Goal: Information Seeking & Learning: Learn about a topic

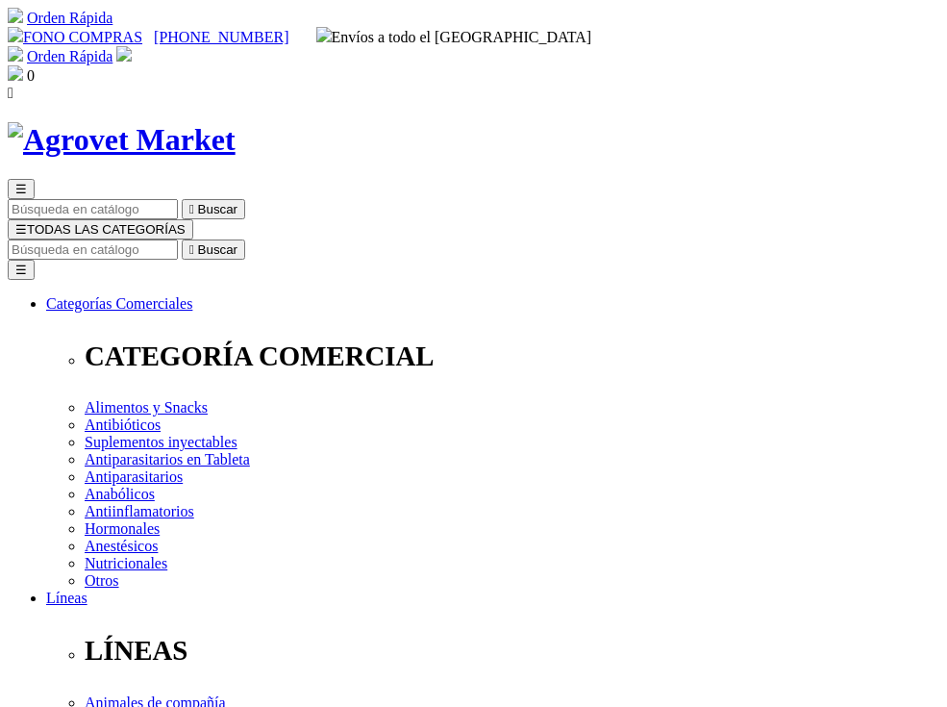
click at [178, 239] on input "Buscar" at bounding box center [93, 249] width 170 height 20
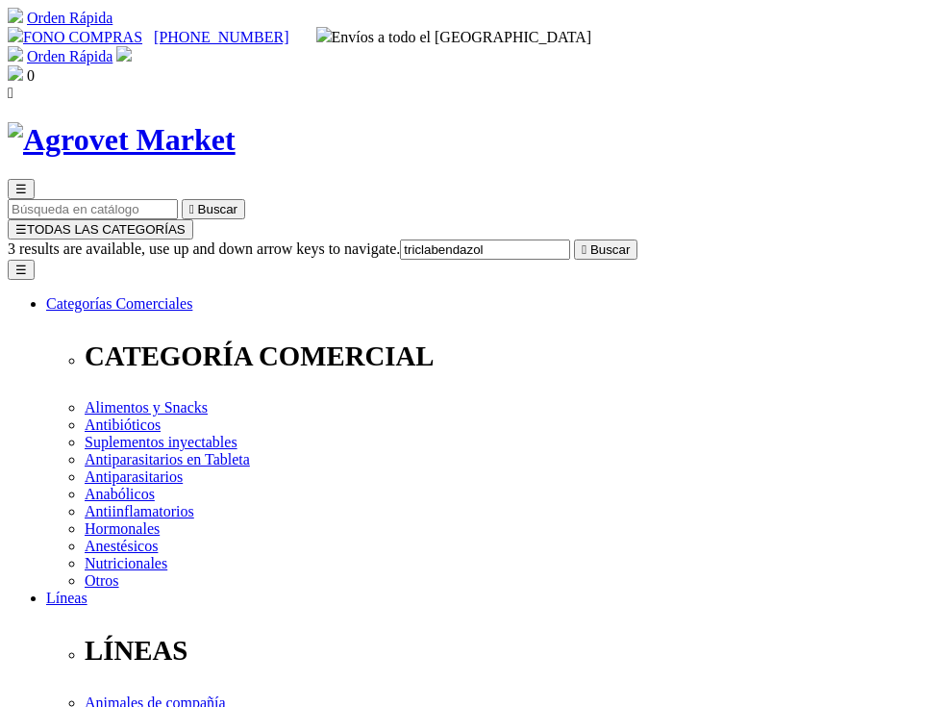
type input "triclabendazole"
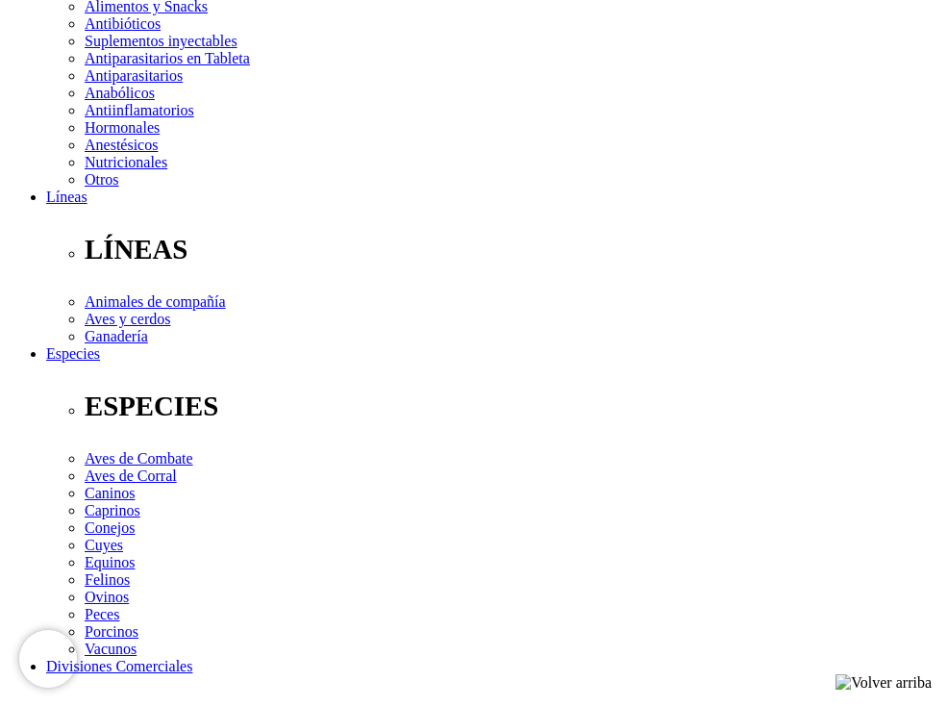
scroll to position [289, 0]
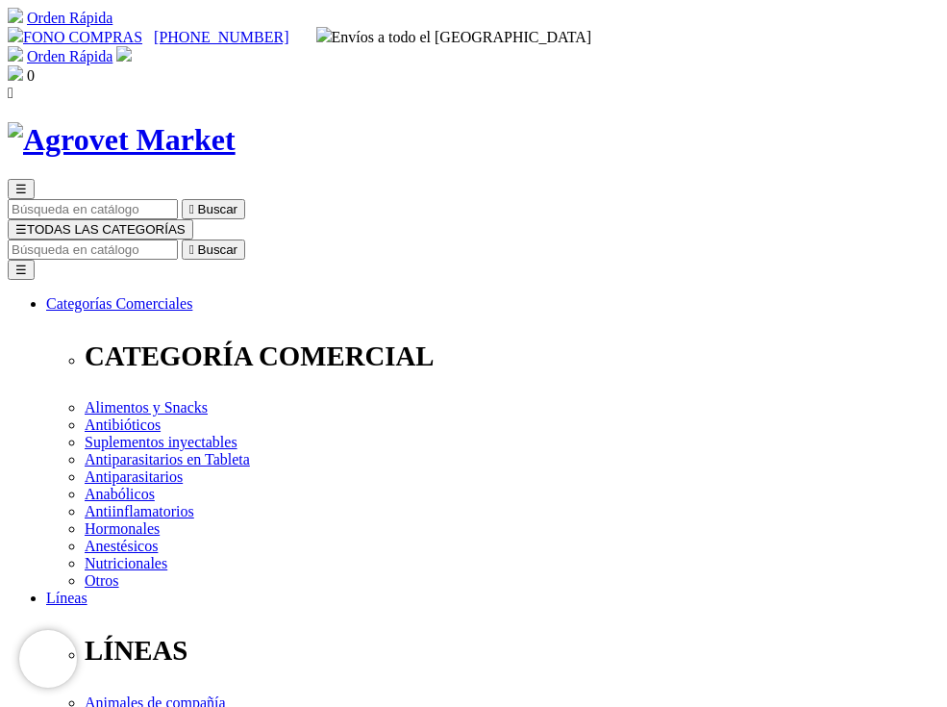
click at [178, 239] on input "Buscar" at bounding box center [93, 249] width 170 height 20
type input "triclab"
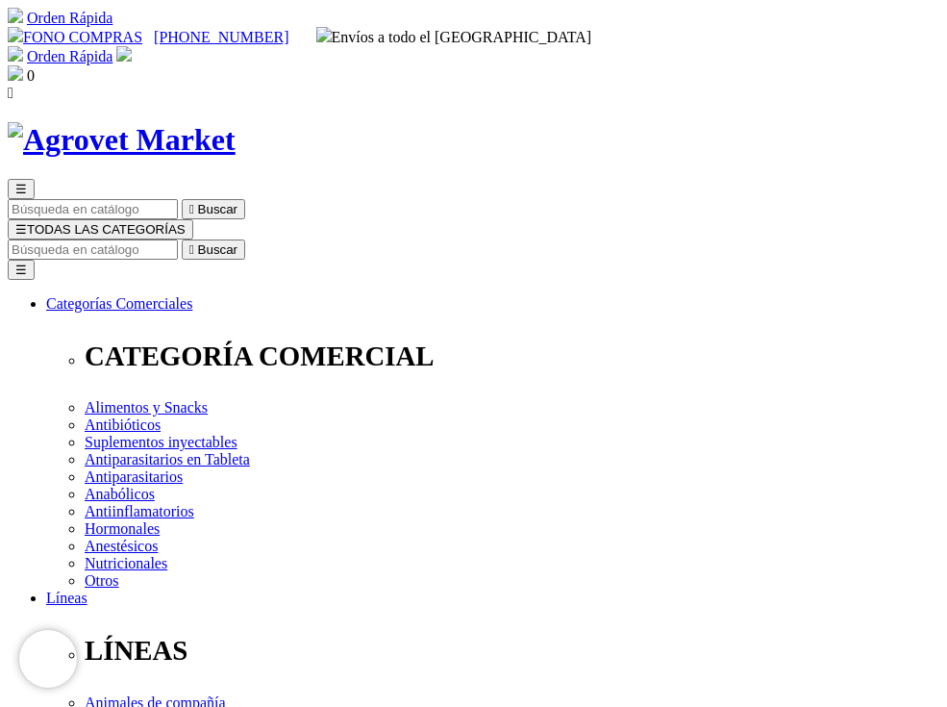
click at [178, 239] on input "Buscar" at bounding box center [93, 249] width 170 height 20
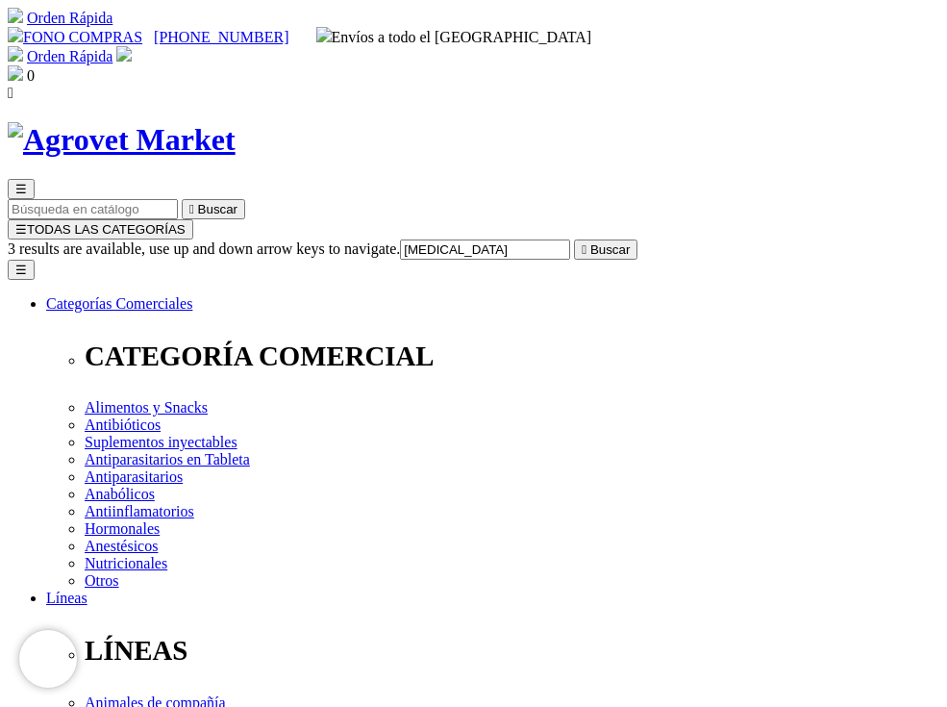
click at [560, 239] on input "triclabendazol" at bounding box center [485, 249] width 170 height 20
click at [570, 239] on input "triclabendazol" at bounding box center [485, 249] width 170 height 20
type input "triclabendazol"
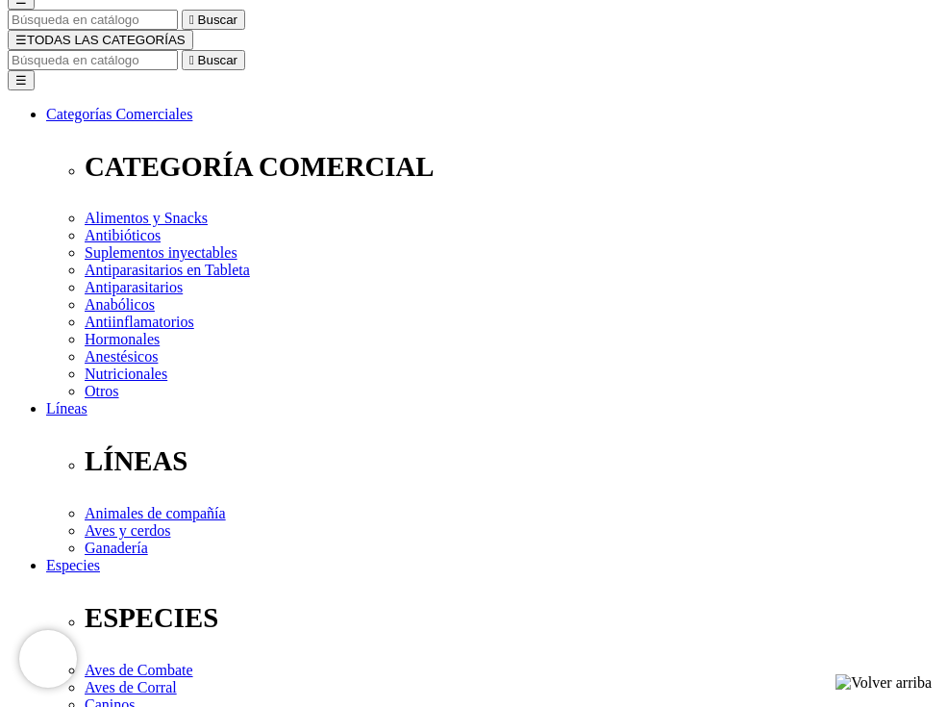
scroll to position [96, 0]
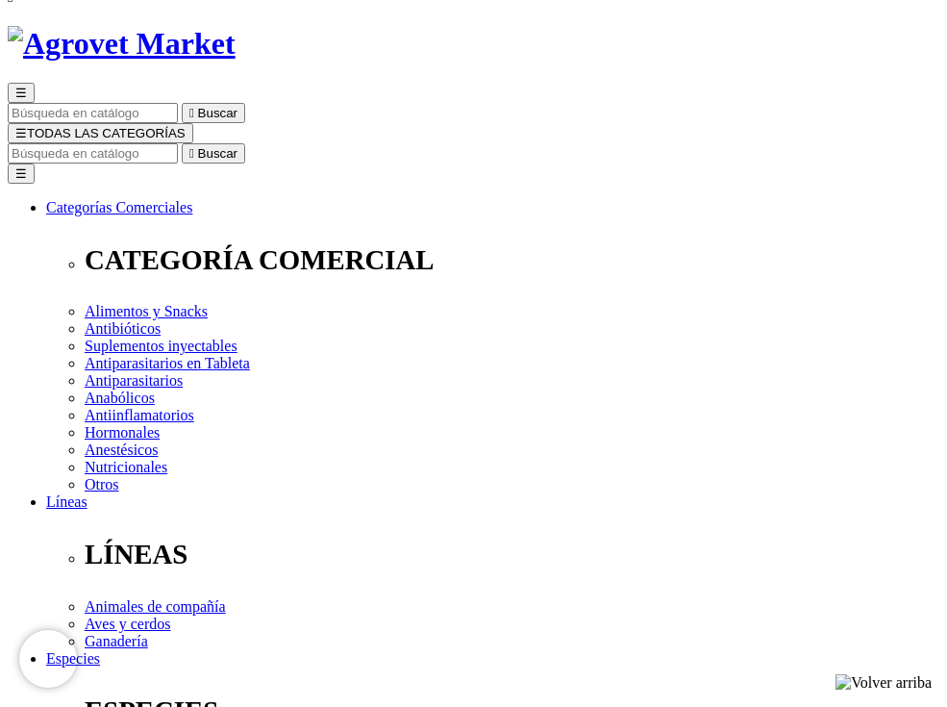
click at [178, 143] on input "Buscar" at bounding box center [93, 153] width 170 height 20
type input "tricla"
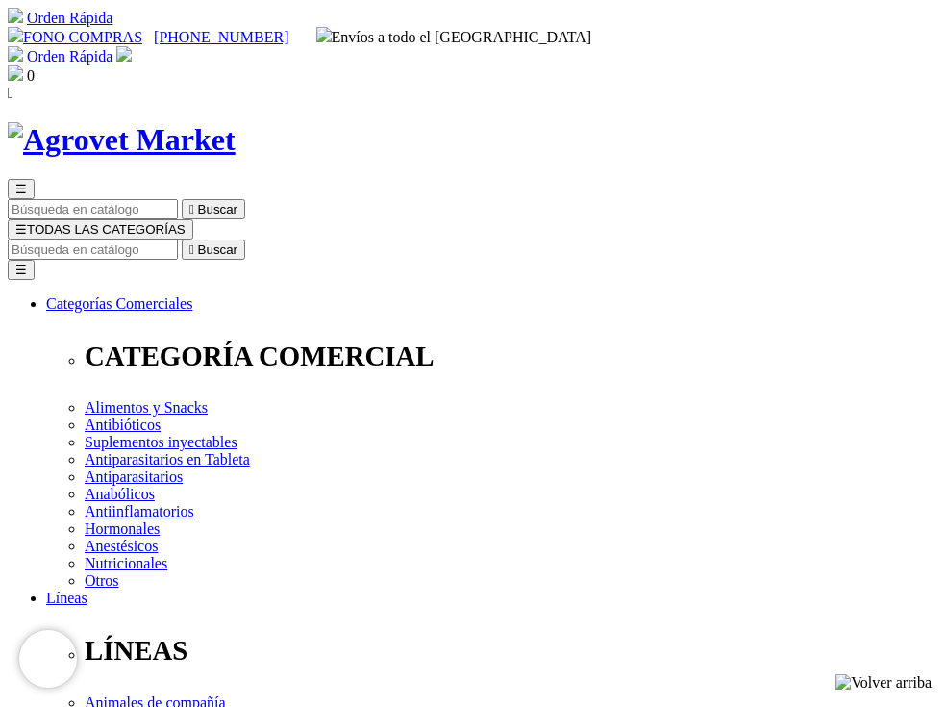
drag, startPoint x: 349, startPoint y: 233, endPoint x: 327, endPoint y: 91, distance: 143.1
click at [178, 239] on input "Buscar" at bounding box center [93, 249] width 170 height 20
type input "TRICLABENDA"
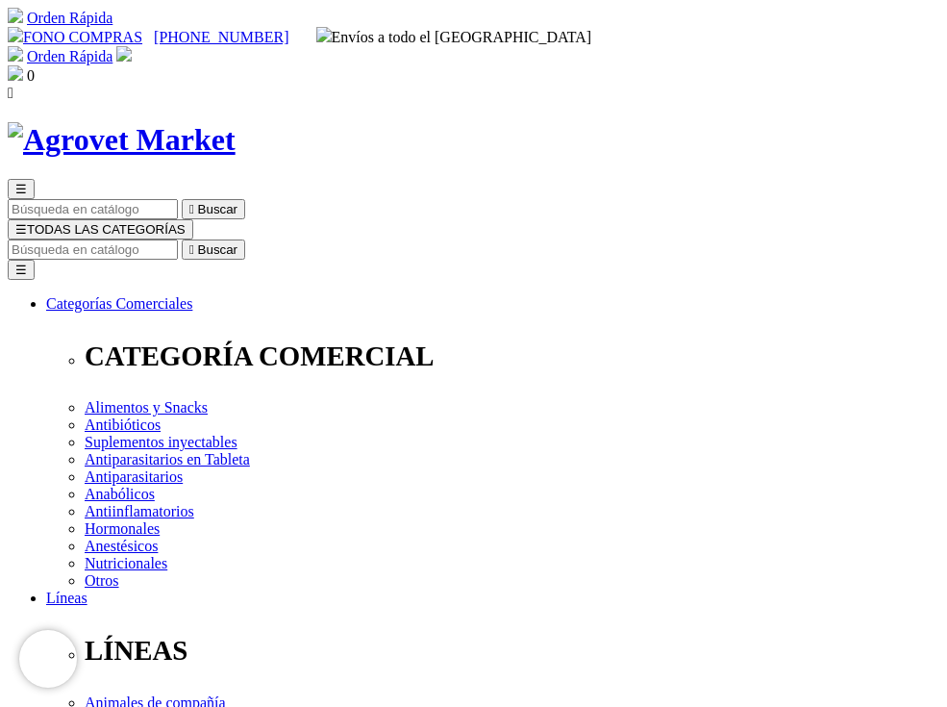
click at [178, 239] on input "Buscar" at bounding box center [93, 249] width 170 height 20
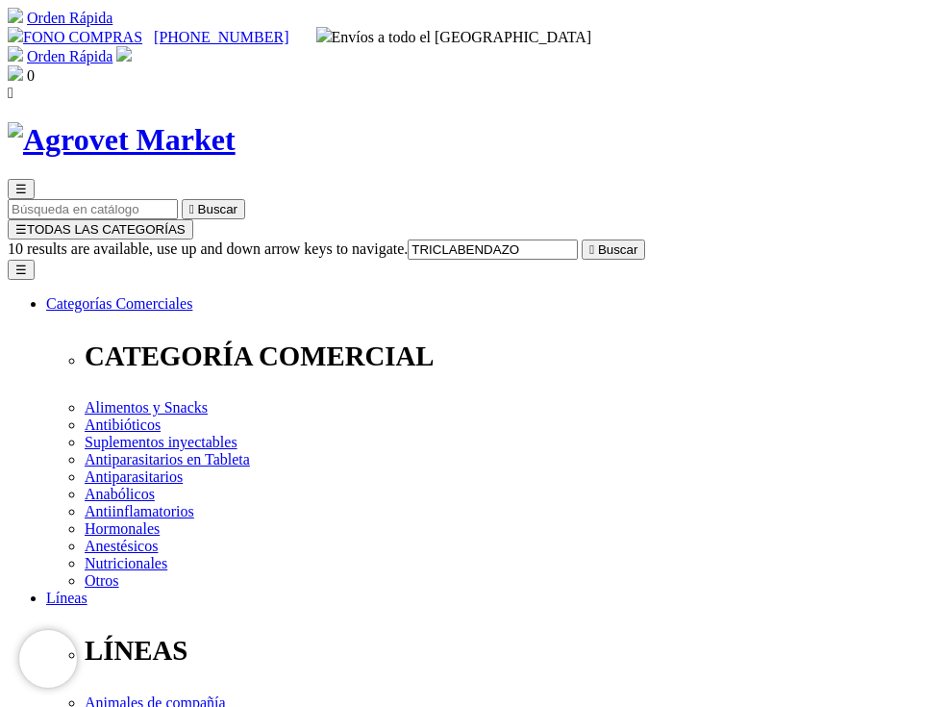
type input "[MEDICAL_DATA]"
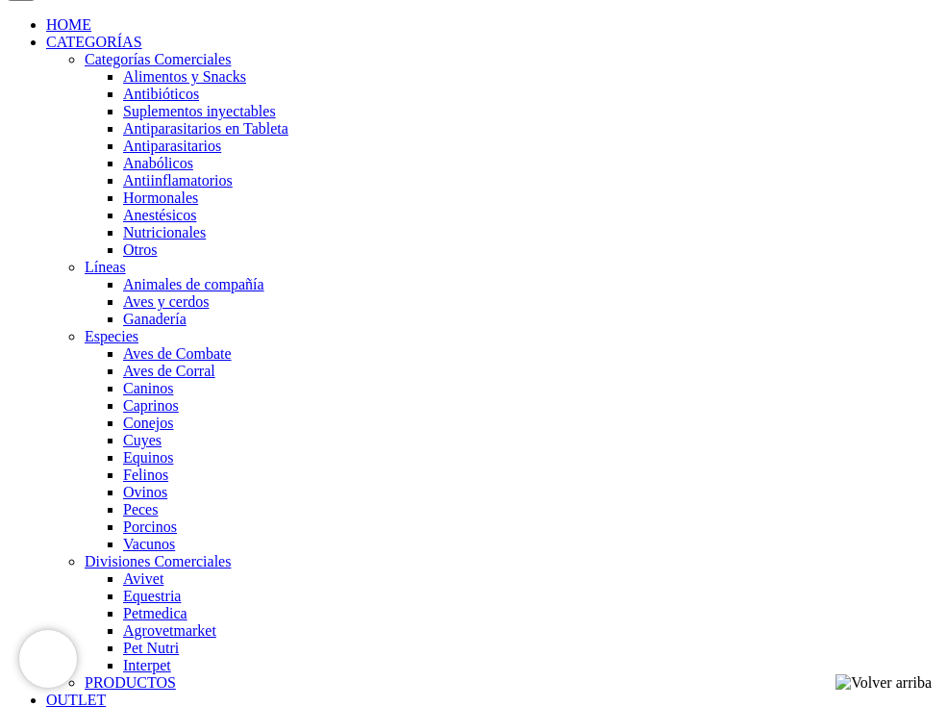
scroll to position [1443, 0]
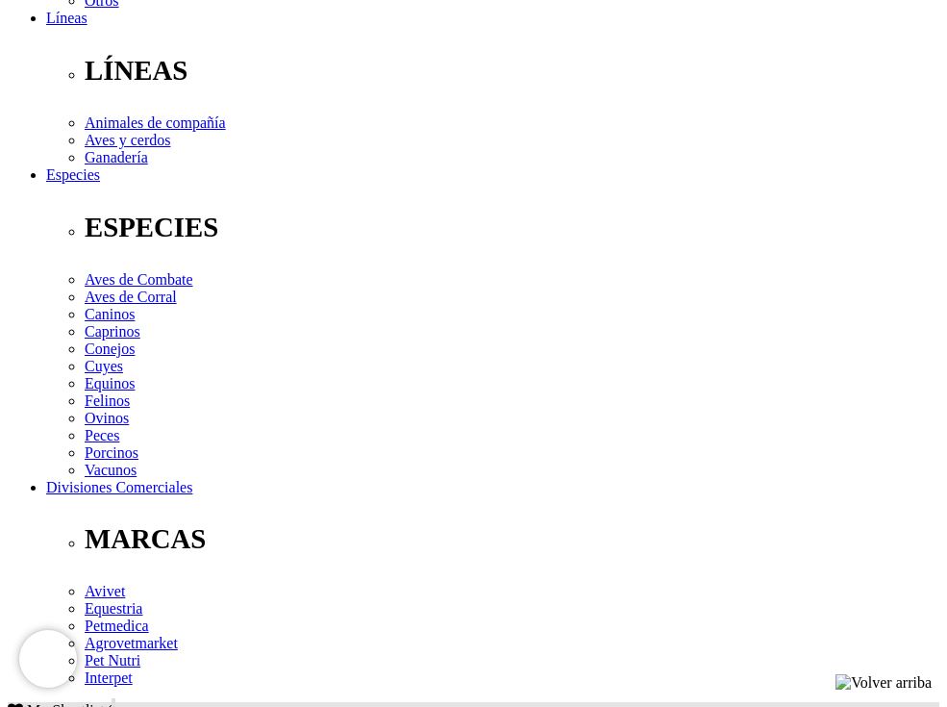
scroll to position [577, 0]
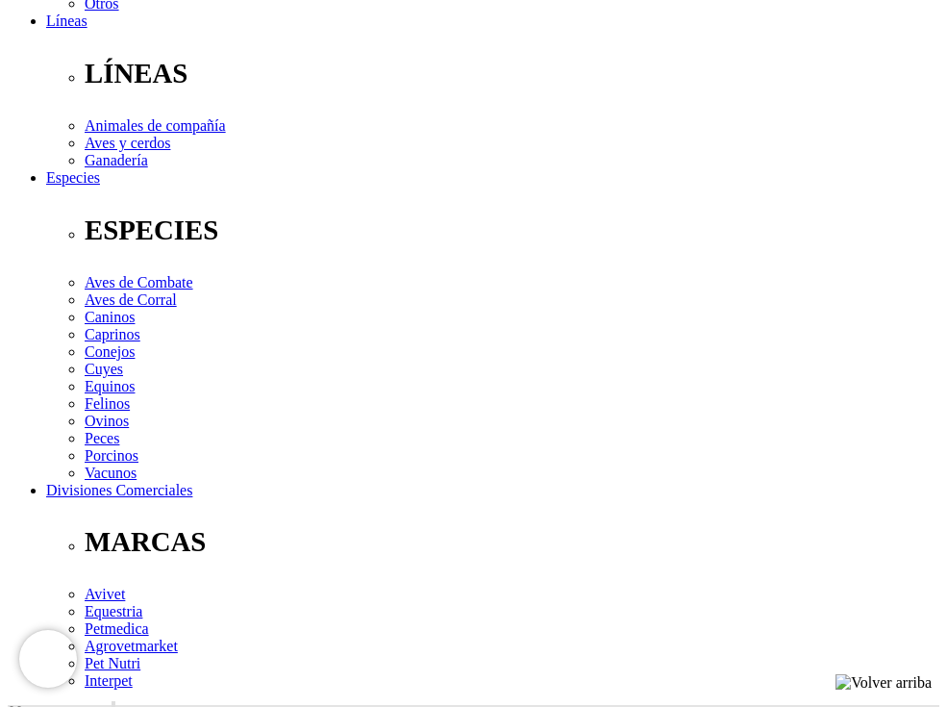
drag, startPoint x: 437, startPoint y: 486, endPoint x: 496, endPoint y: 483, distance: 59.7
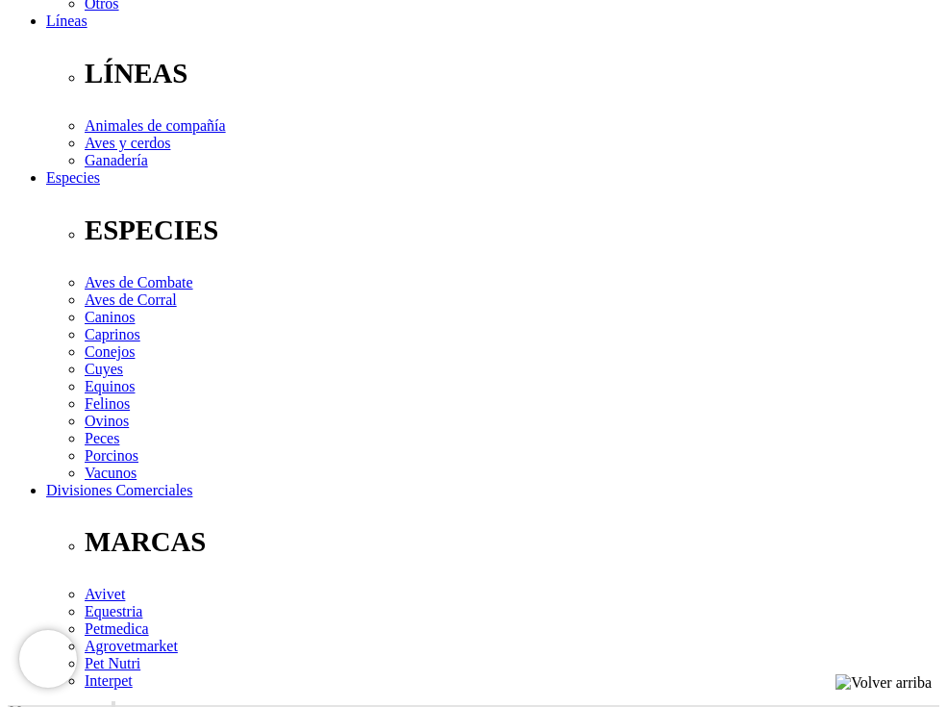
drag, startPoint x: 763, startPoint y: 482, endPoint x: 818, endPoint y: 487, distance: 55.0
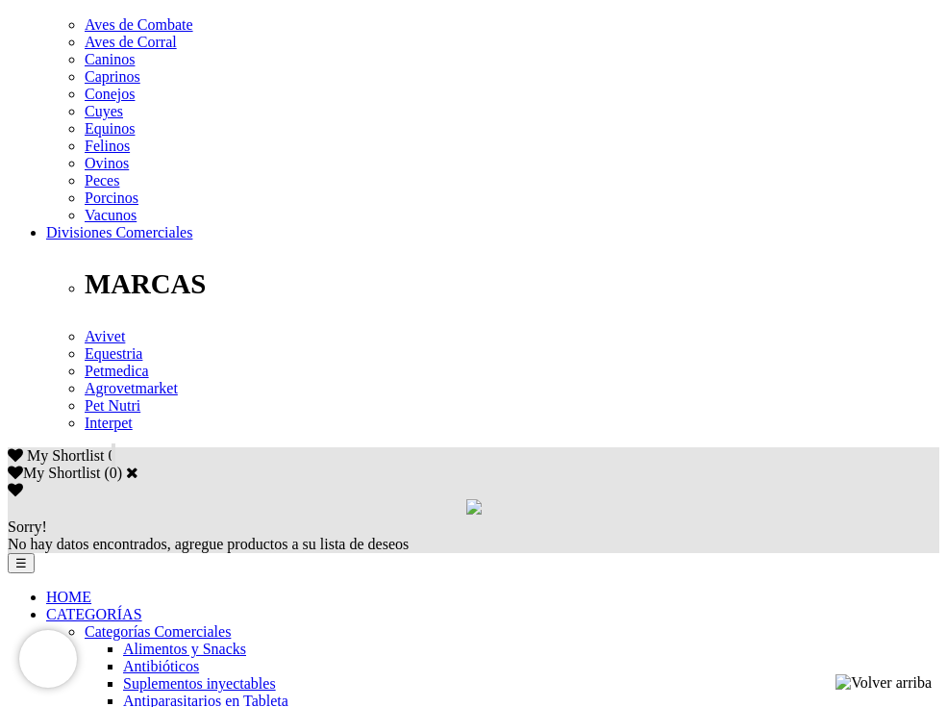
scroll to position [866, 0]
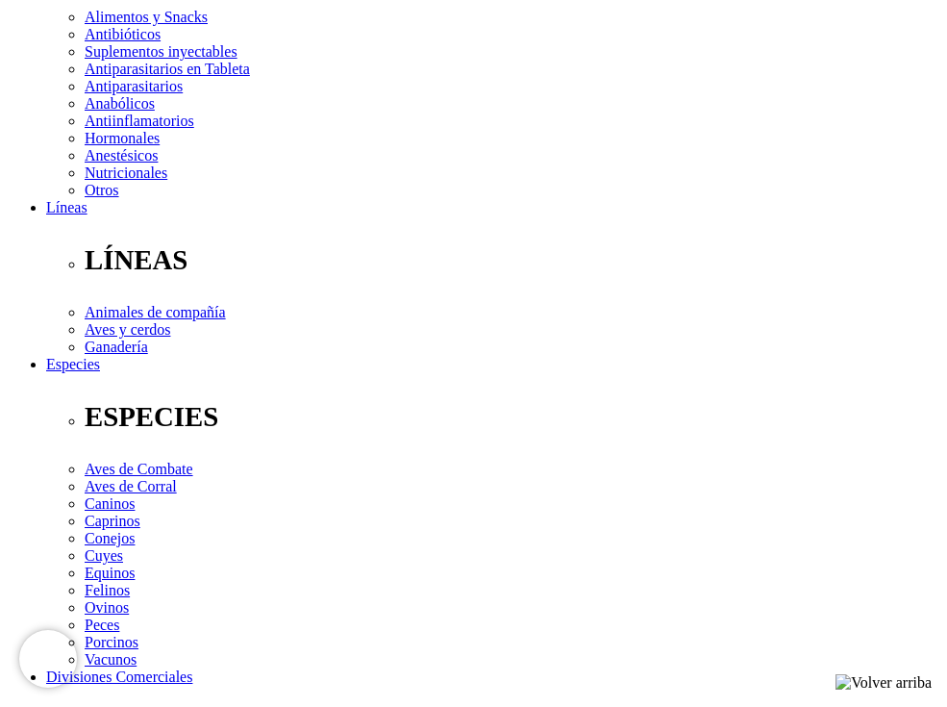
scroll to position [385, 0]
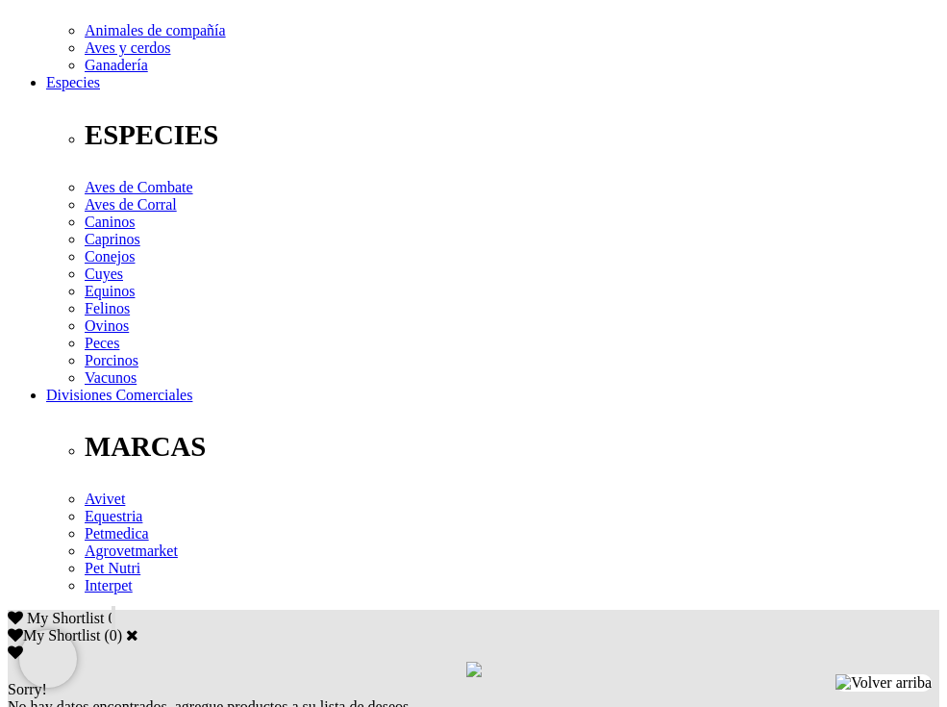
scroll to position [673, 0]
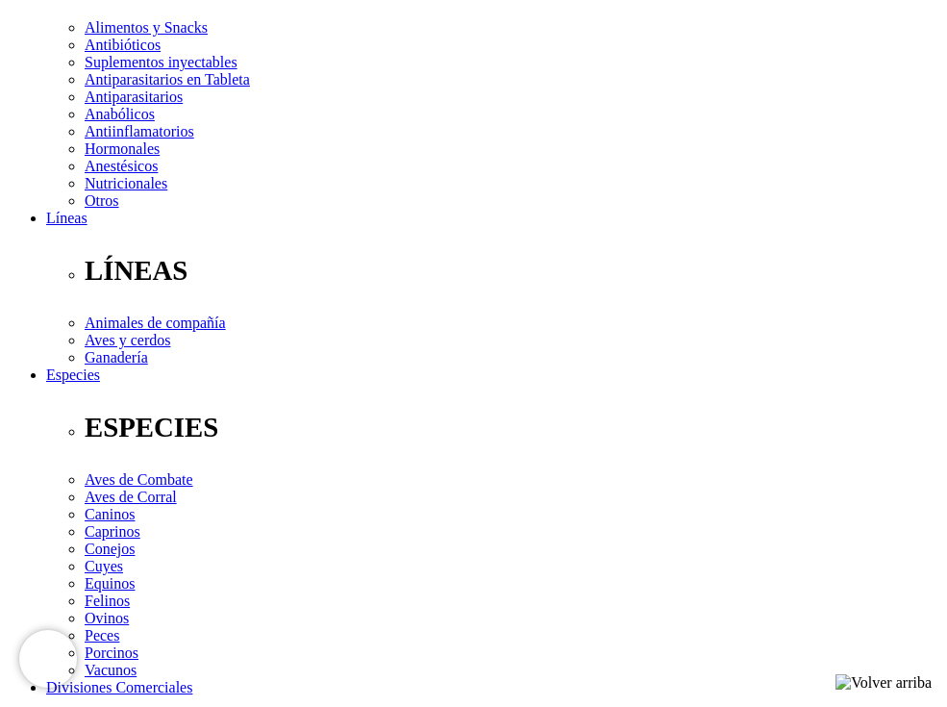
scroll to position [385, 0]
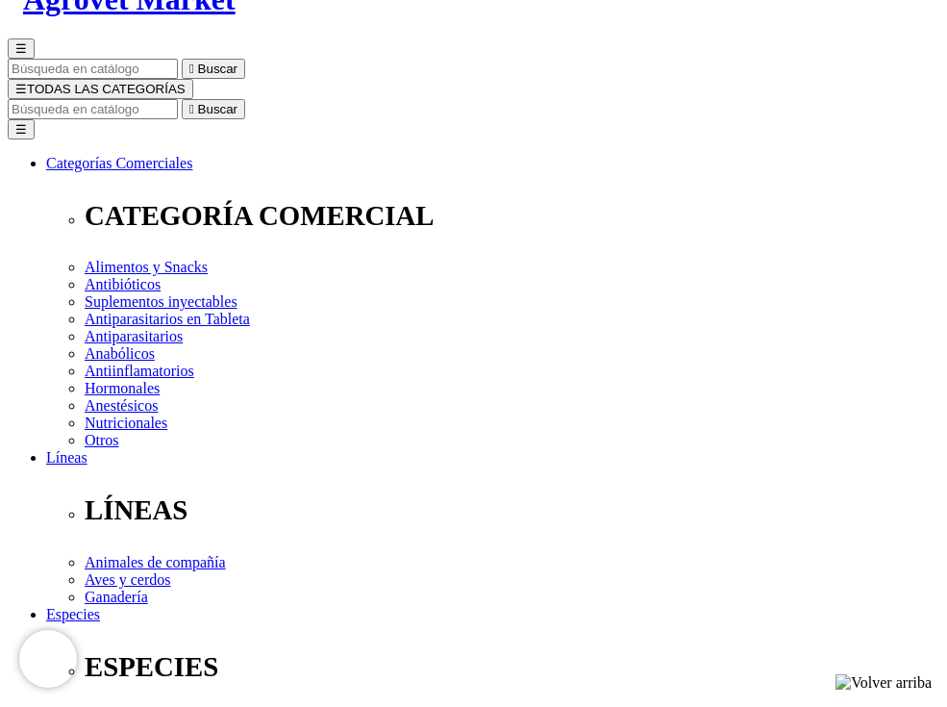
scroll to position [385, 0]
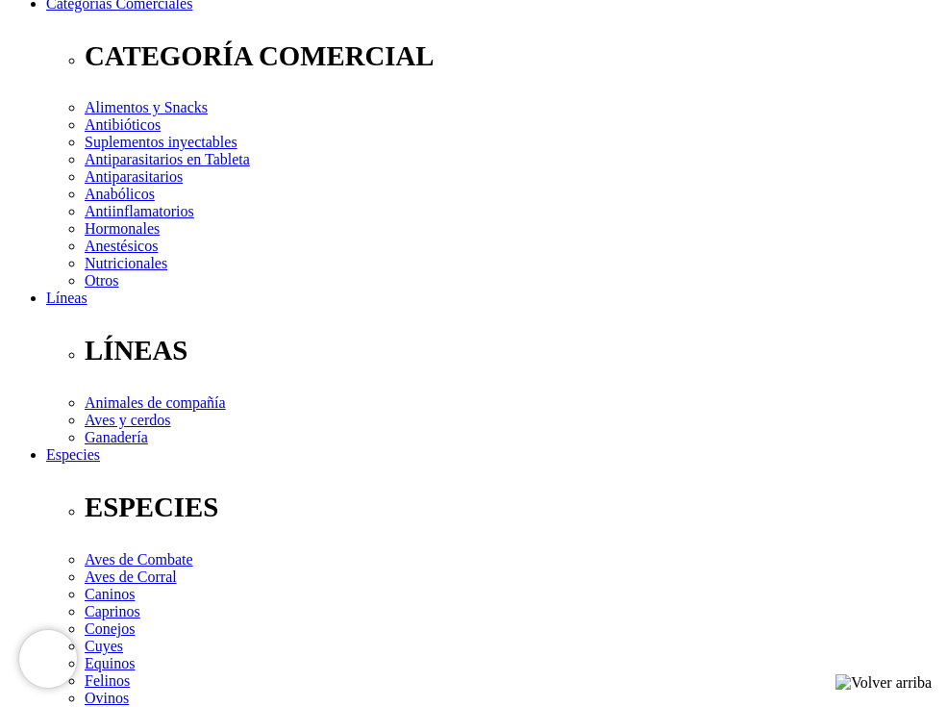
scroll to position [289, 0]
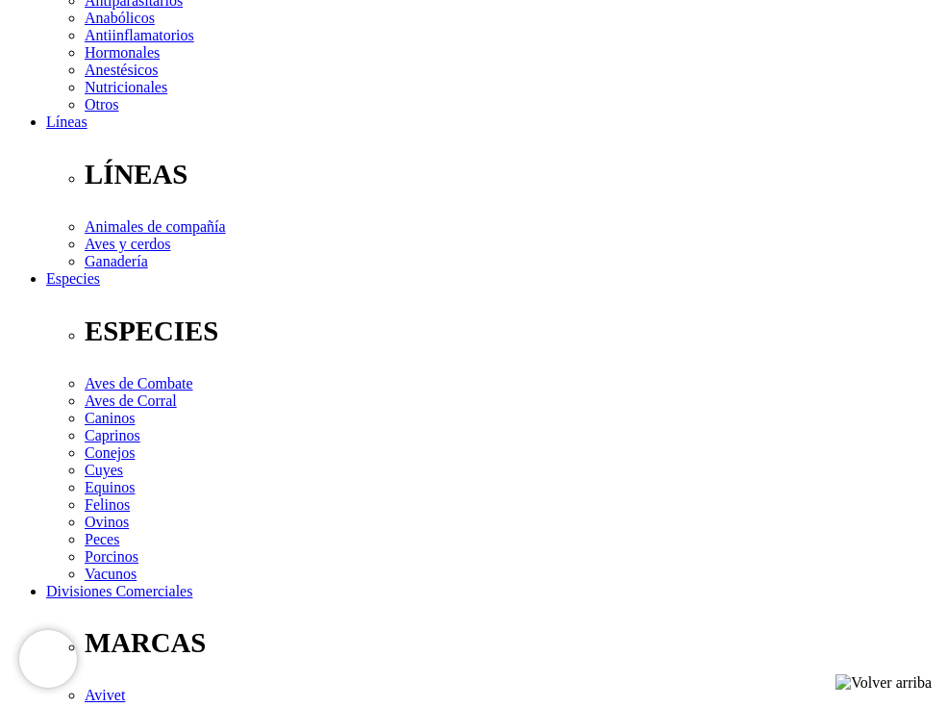
scroll to position [481, 0]
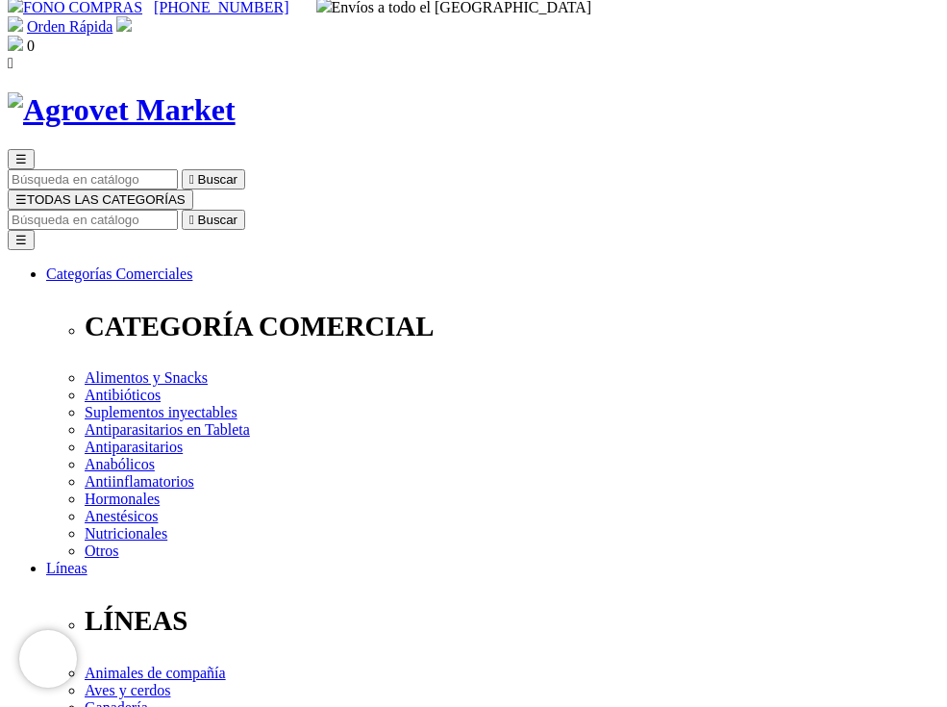
scroll to position [0, 0]
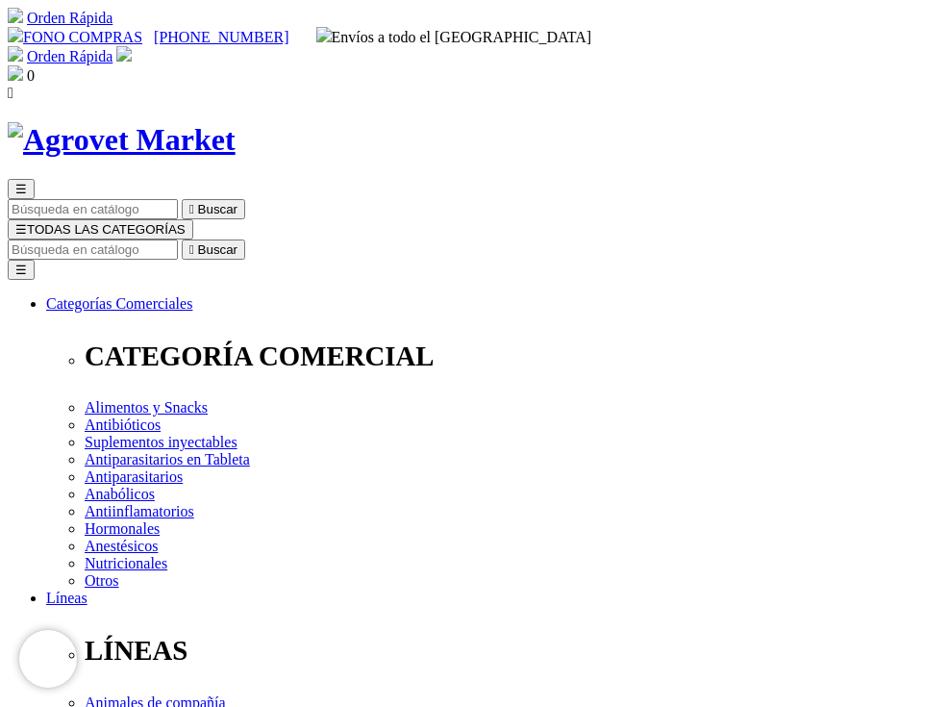
click at [178, 239] on input "Buscar" at bounding box center [93, 249] width 170 height 20
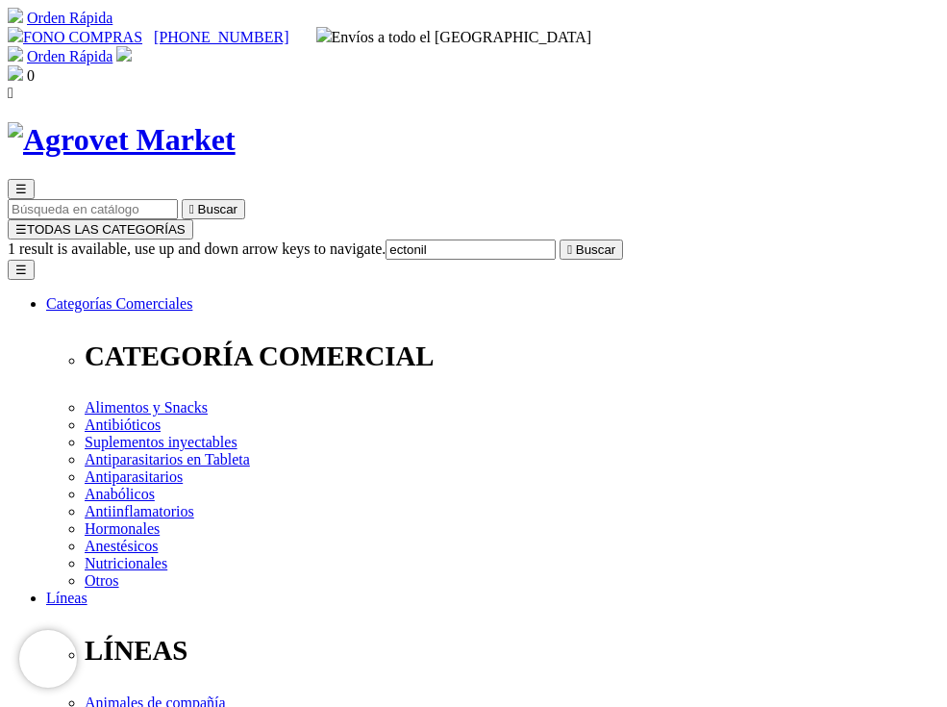
type input "ectonil"
click at [560, 239] on button " Buscar" at bounding box center [591, 249] width 63 height 20
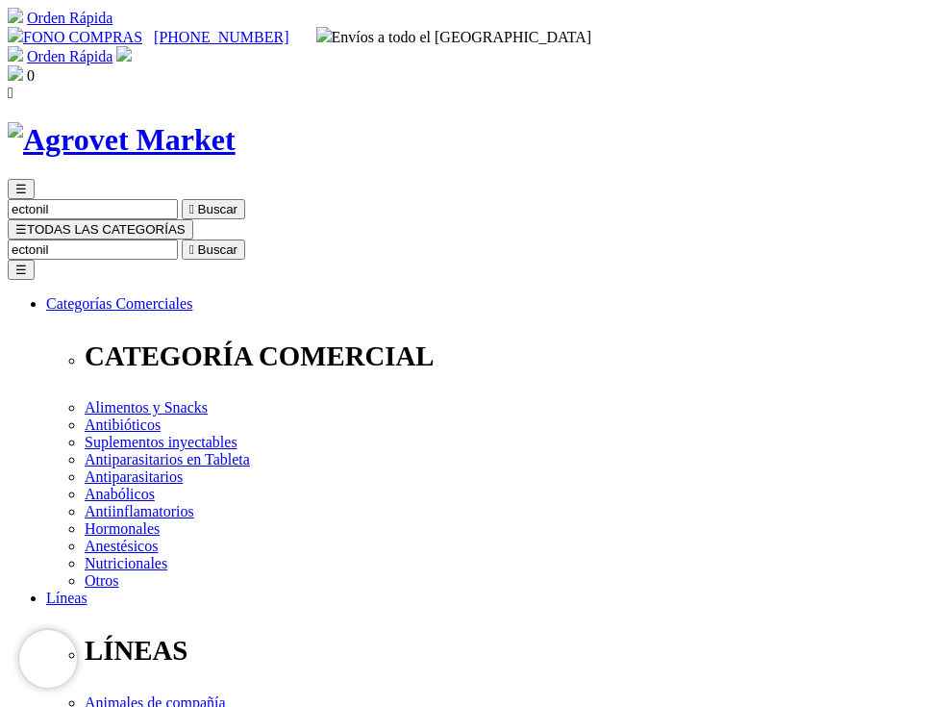
click at [178, 239] on input "ectonil" at bounding box center [93, 249] width 170 height 20
type input "ectoni"
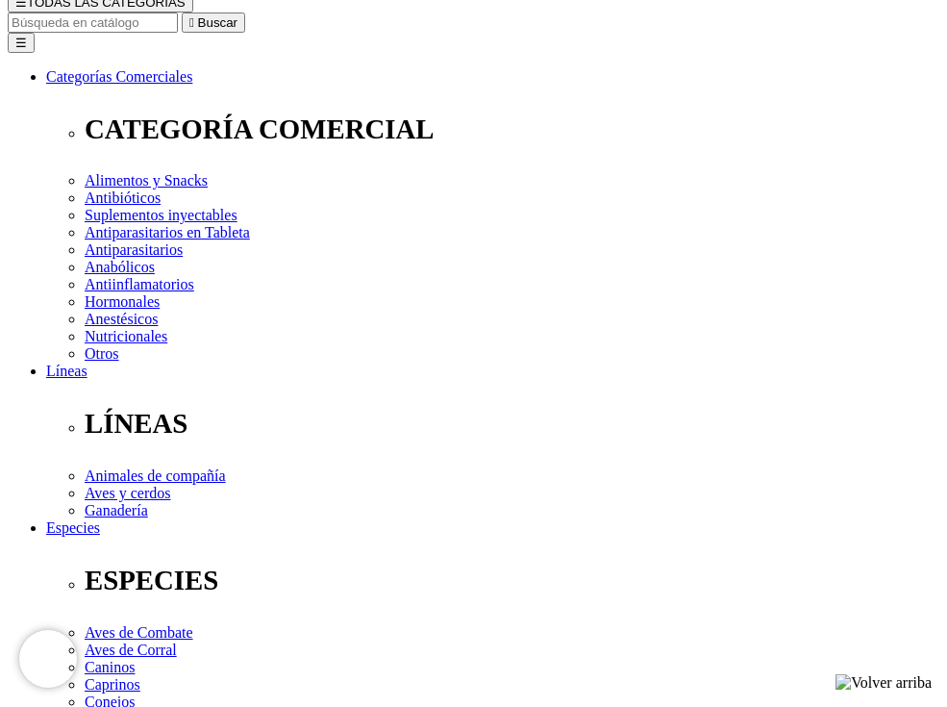
scroll to position [289, 0]
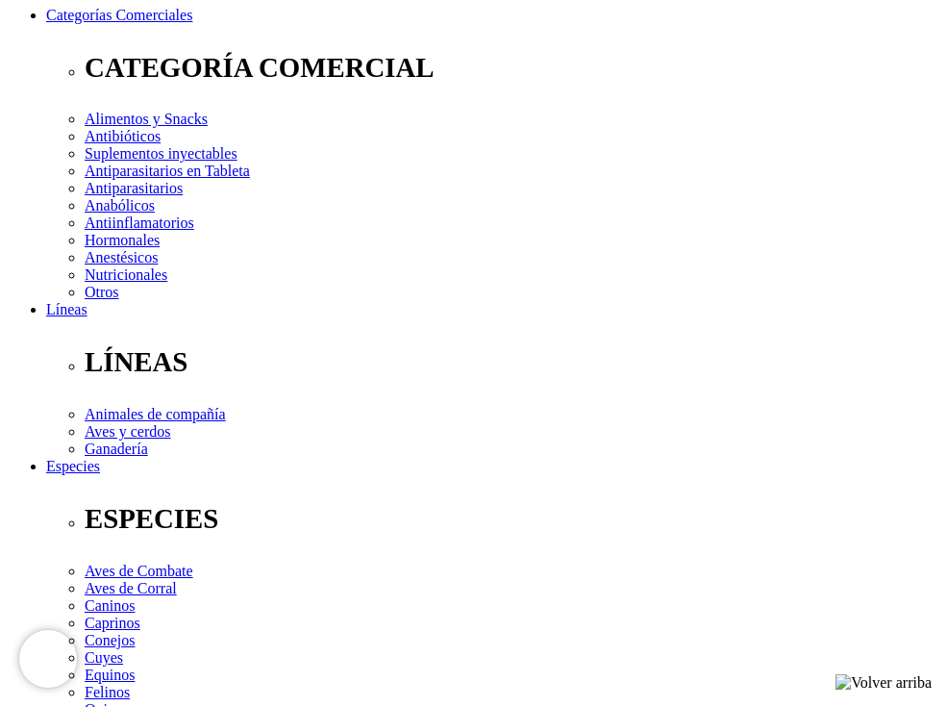
radio input "true"
select select "0"
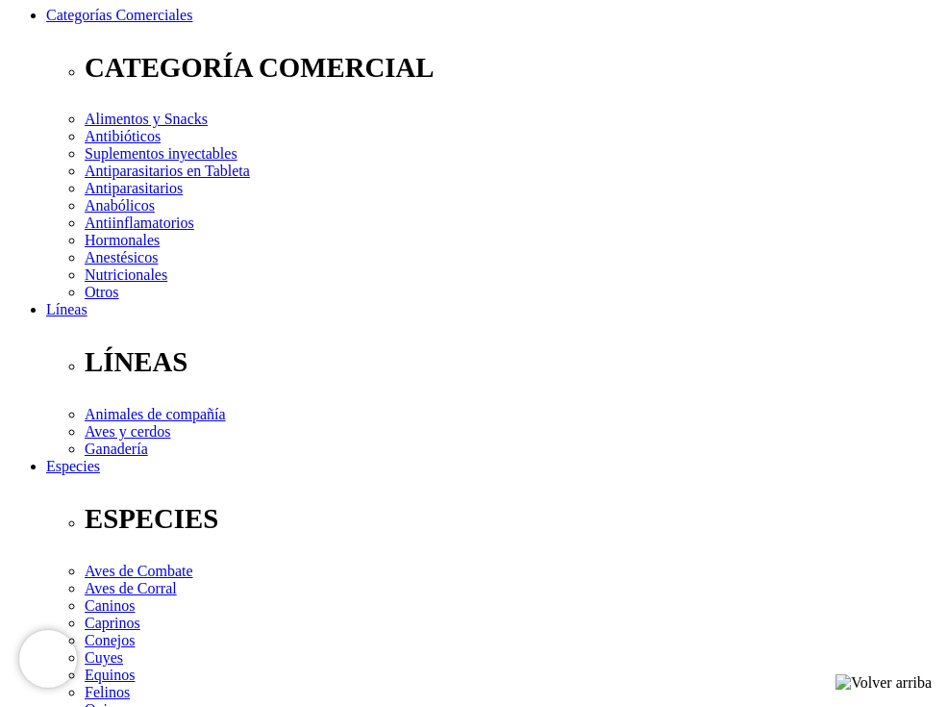
radio input "true"
select select "0"
